Goal: Navigation & Orientation: Find specific page/section

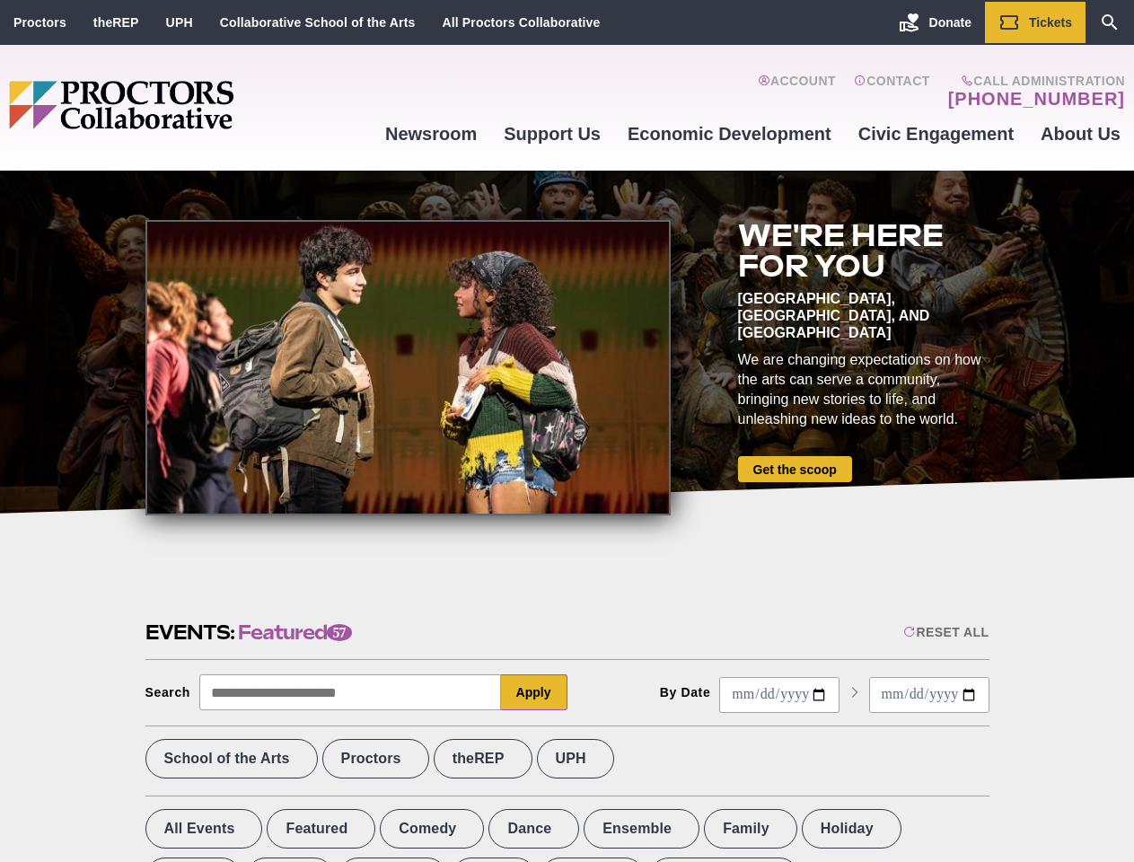
click at [566, 431] on div at bounding box center [407, 367] width 525 height 295
click at [944, 632] on div "Reset All" at bounding box center [945, 632] width 85 height 14
click at [534, 692] on button "Apply" at bounding box center [534, 692] width 66 height 36
